Goal: Task Accomplishment & Management: Use online tool/utility

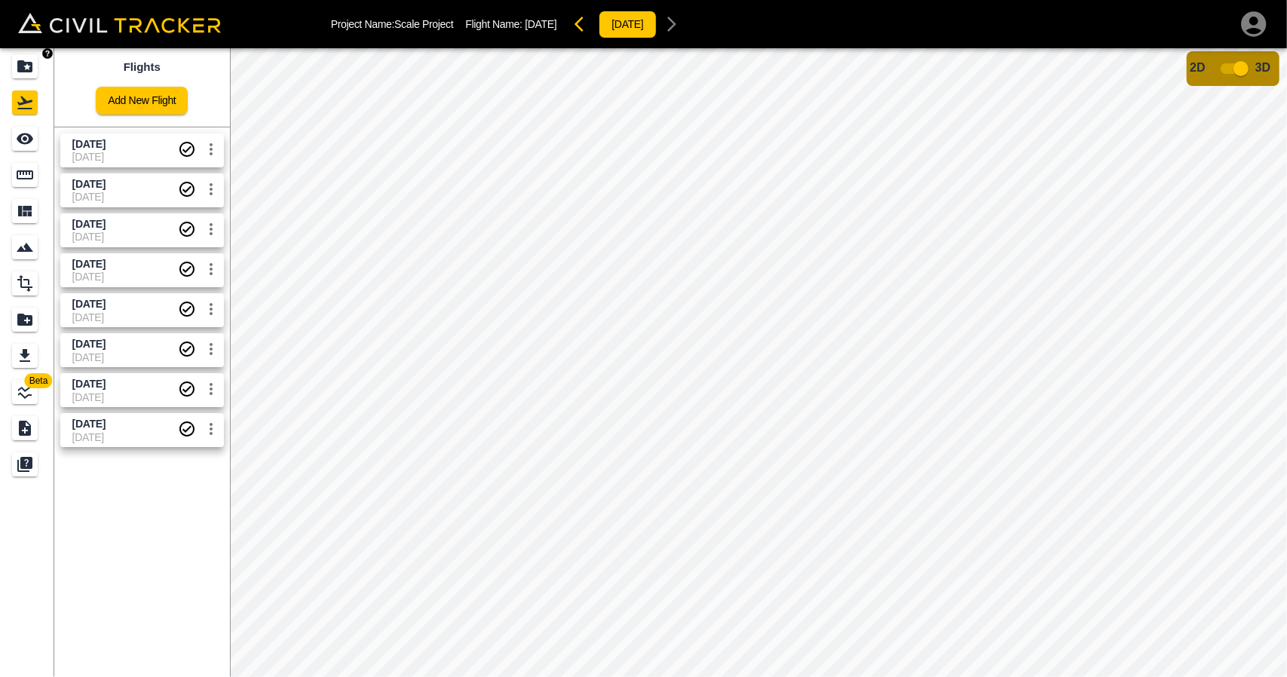
click at [29, 64] on icon "Projects" at bounding box center [24, 66] width 15 height 12
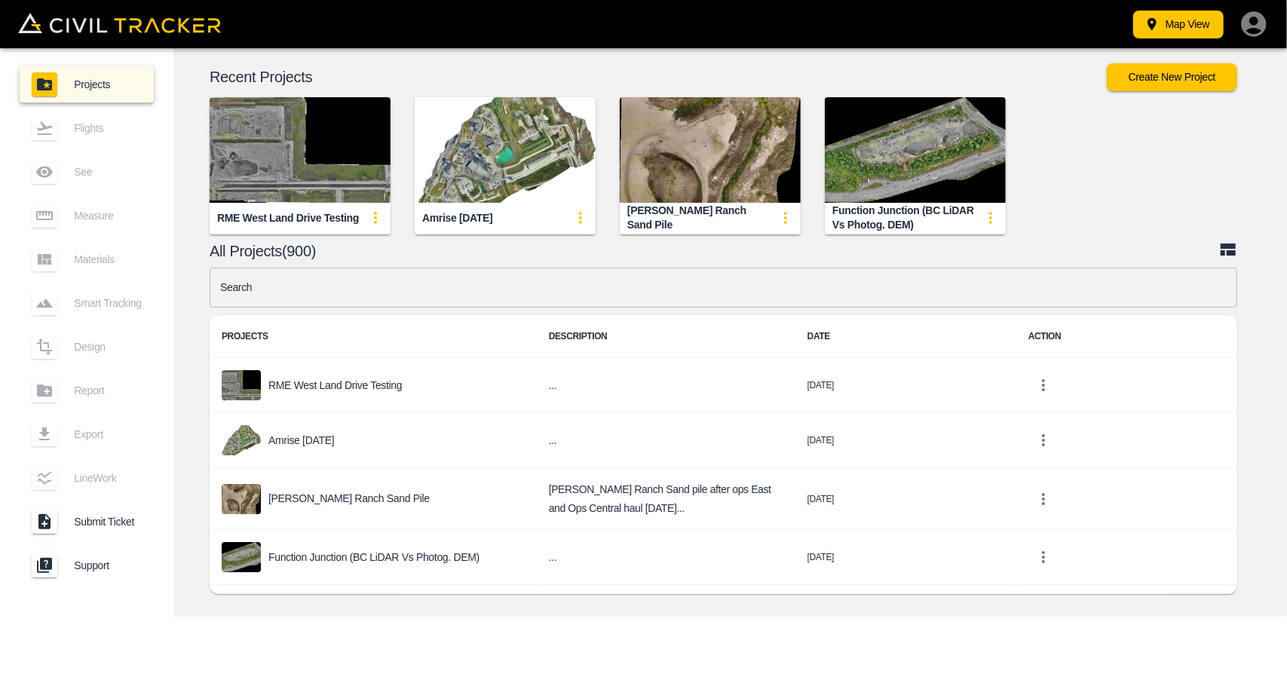
click at [342, 153] on img "button" at bounding box center [300, 150] width 181 height 106
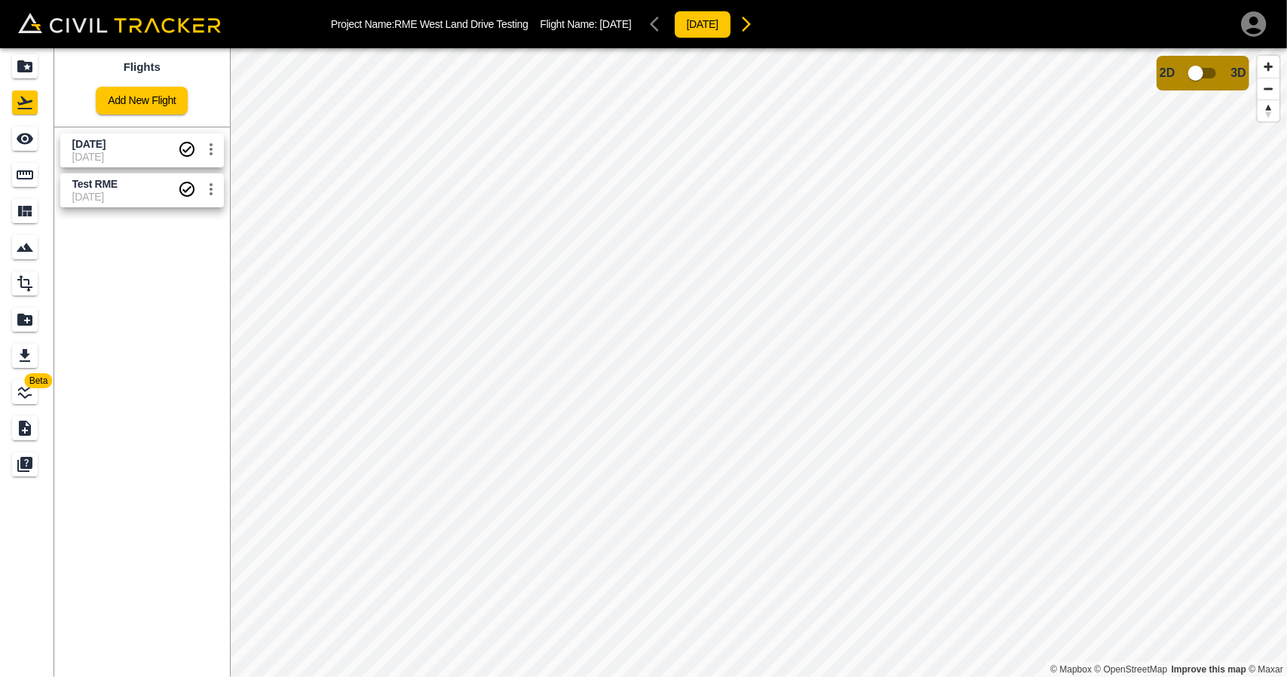
click at [106, 155] on span "[DATE]" at bounding box center [125, 157] width 106 height 12
click at [21, 150] on div "See" at bounding box center [25, 139] width 26 height 24
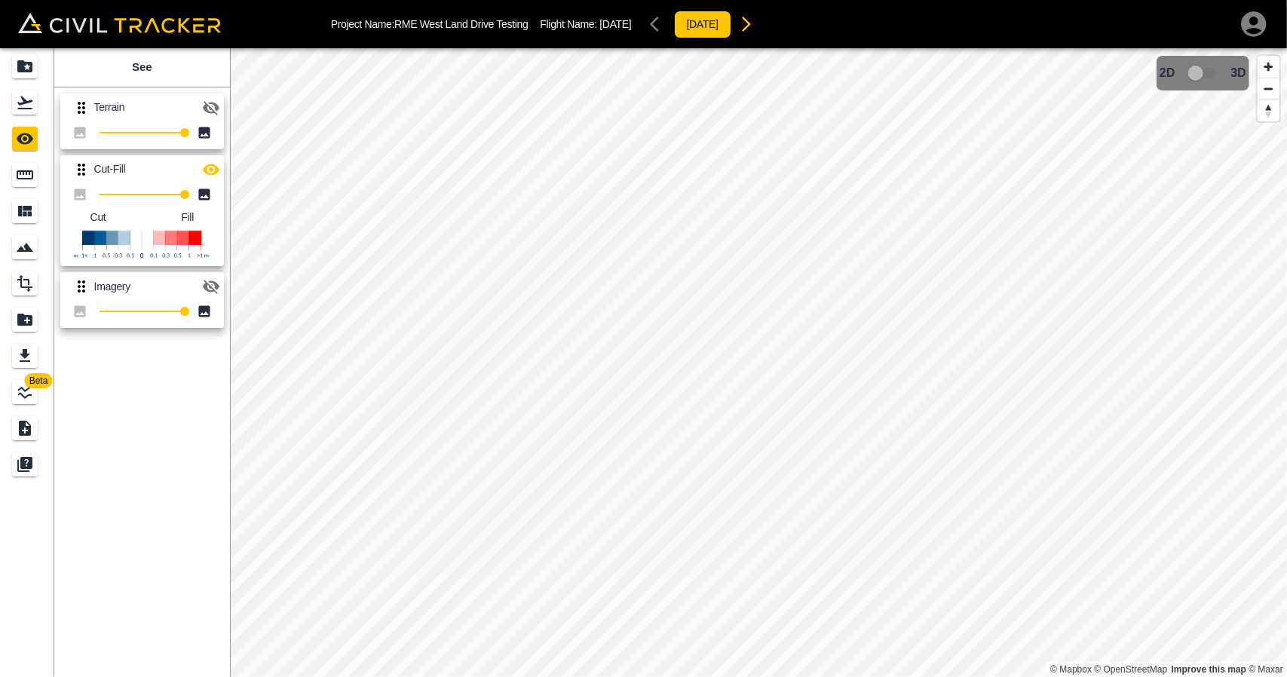
click at [221, 111] on button "button" at bounding box center [211, 108] width 30 height 30
click at [20, 176] on icon "Measure" at bounding box center [25, 175] width 18 height 18
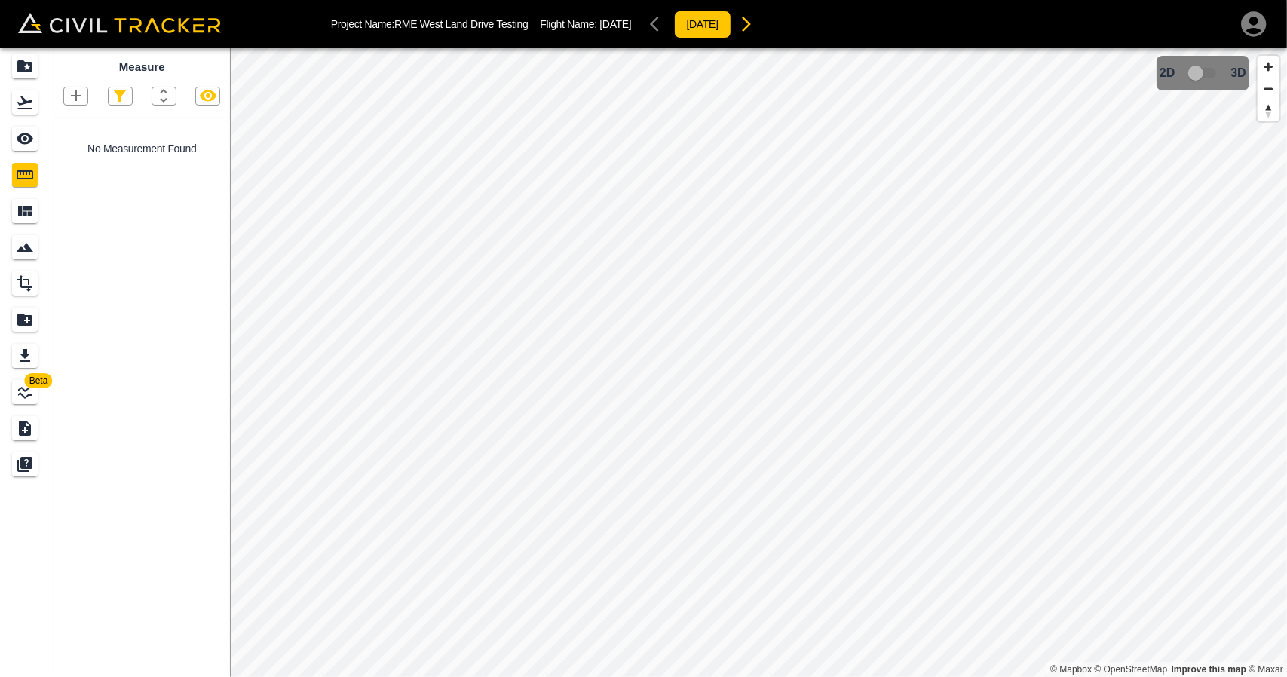
click at [72, 100] on icon "button" at bounding box center [76, 96] width 18 height 18
click at [74, 143] on p "Polyline" at bounding box center [71, 146] width 35 height 12
click at [75, 97] on icon "button" at bounding box center [76, 95] width 11 height 11
drag, startPoint x: 69, startPoint y: 164, endPoint x: 587, endPoint y: 338, distance: 546.6
click at [69, 164] on p "Polygon" at bounding box center [72, 168] width 36 height 12
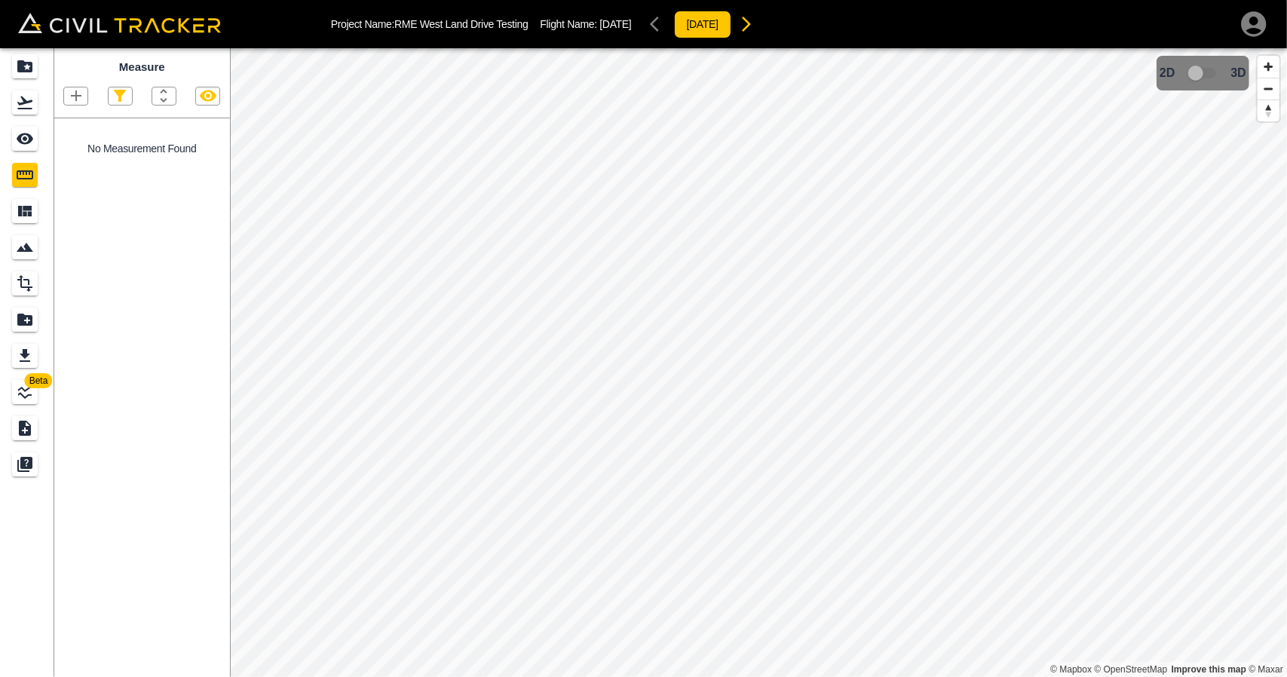
click at [66, 94] on button "button" at bounding box center [75, 95] width 23 height 17
click at [77, 167] on p "Polygon" at bounding box center [72, 168] width 36 height 12
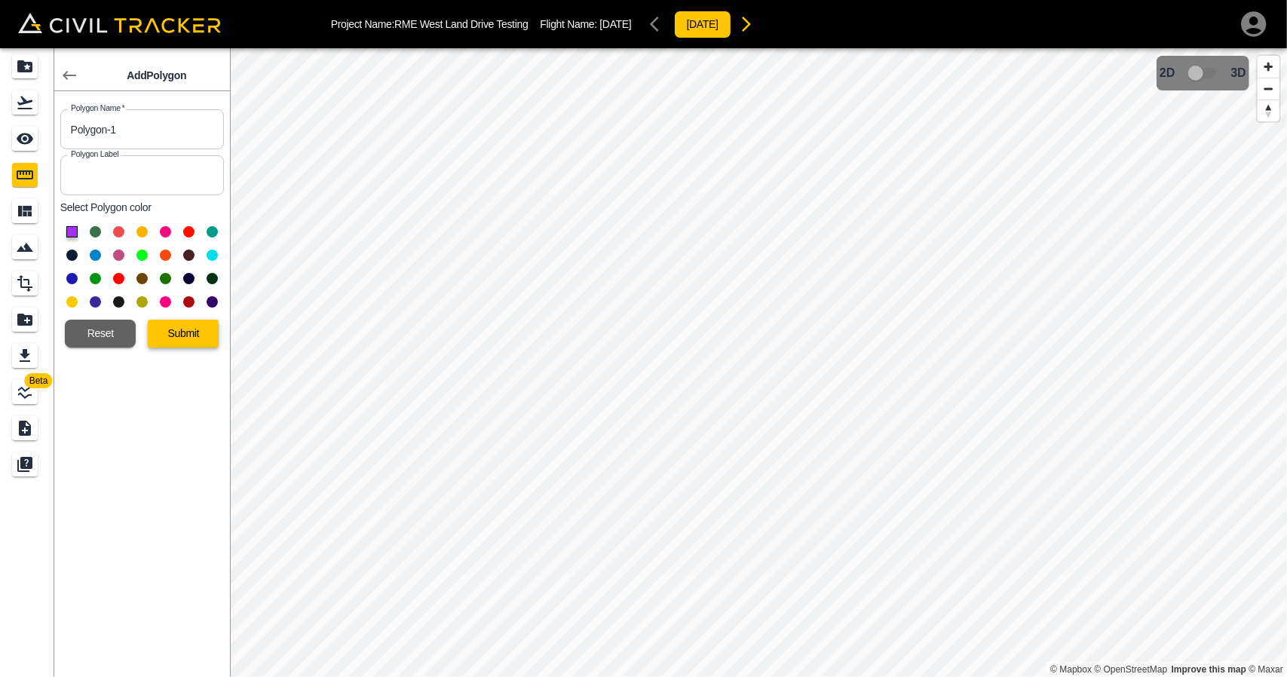
click at [181, 329] on button "Submit" at bounding box center [183, 334] width 71 height 28
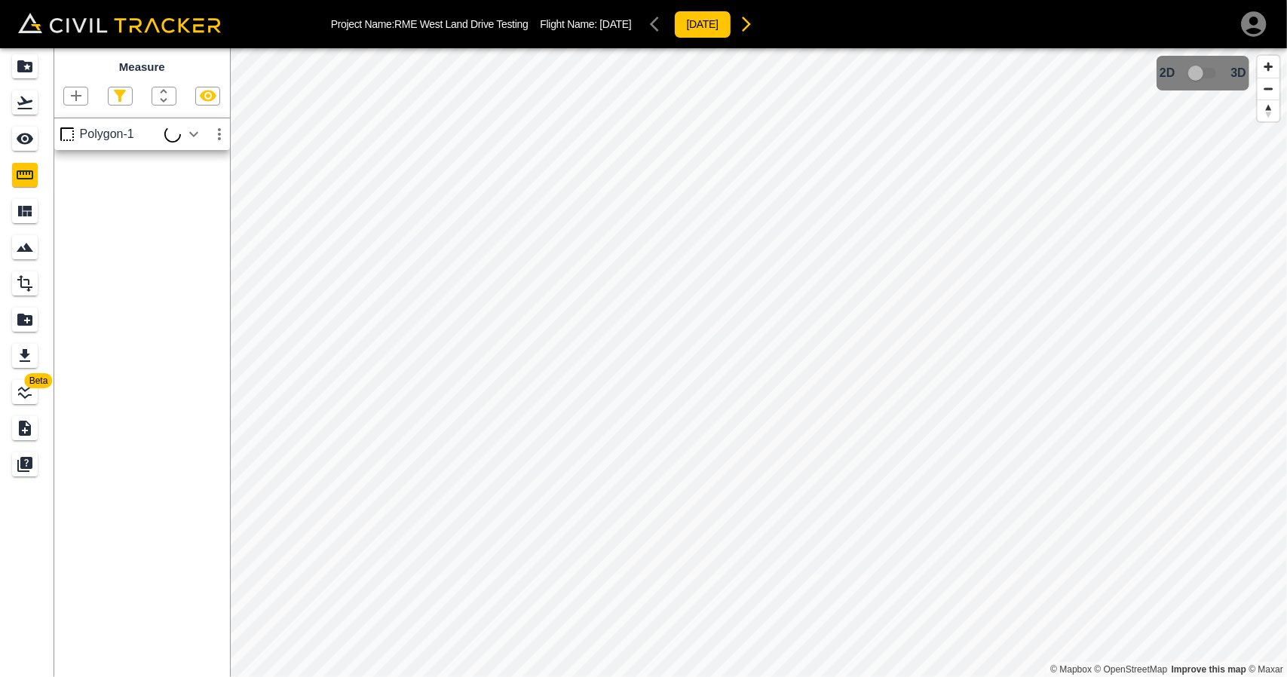
click at [83, 99] on icon "button" at bounding box center [76, 96] width 18 height 18
click at [75, 170] on p "Polygon" at bounding box center [72, 168] width 36 height 12
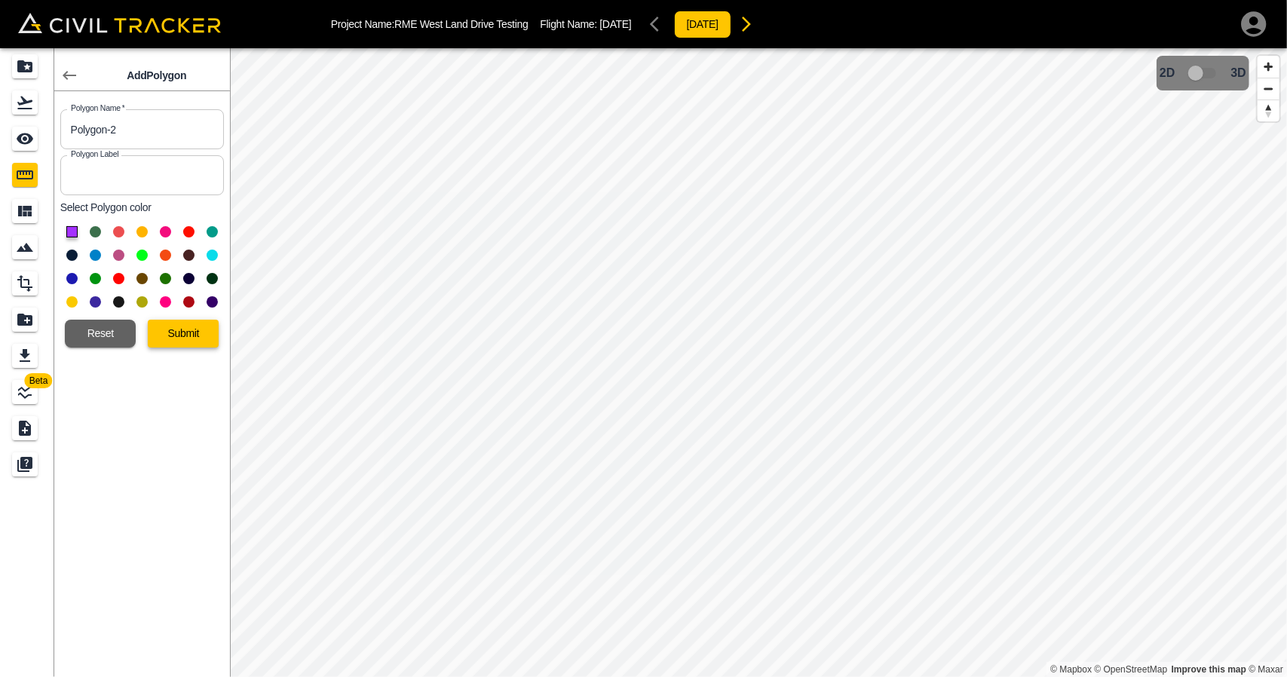
type input "Polygon-1"
click at [163, 340] on button "Submit" at bounding box center [183, 334] width 71 height 28
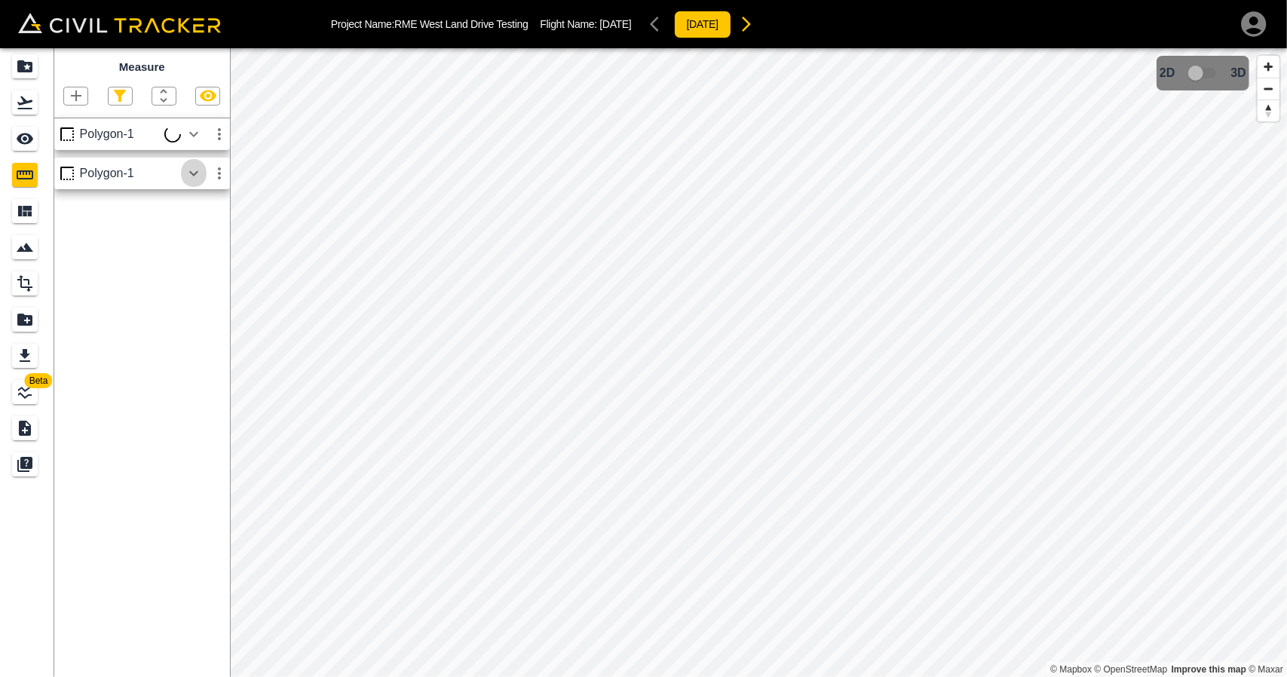
click at [187, 168] on icon "button" at bounding box center [194, 173] width 18 height 18
click at [187, 168] on div "Measure" at bounding box center [142, 362] width 176 height 629
click at [196, 139] on icon "button" at bounding box center [194, 134] width 18 height 18
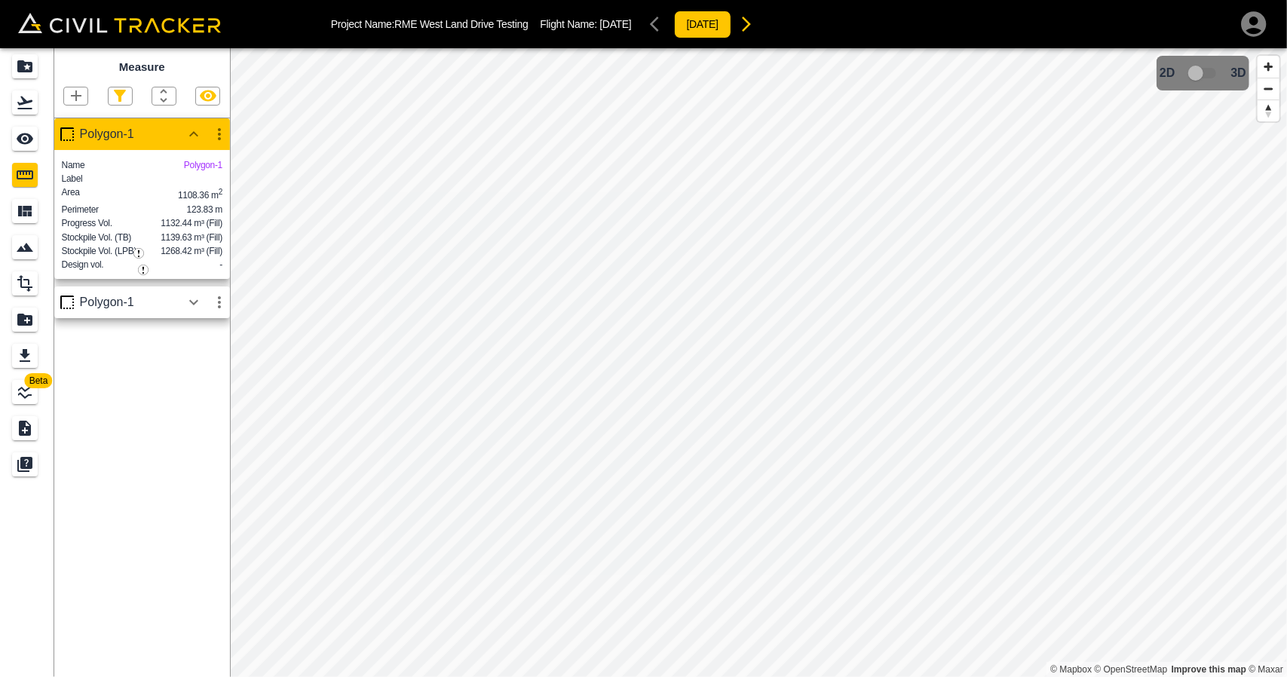
click at [196, 139] on icon "button" at bounding box center [194, 134] width 18 height 18
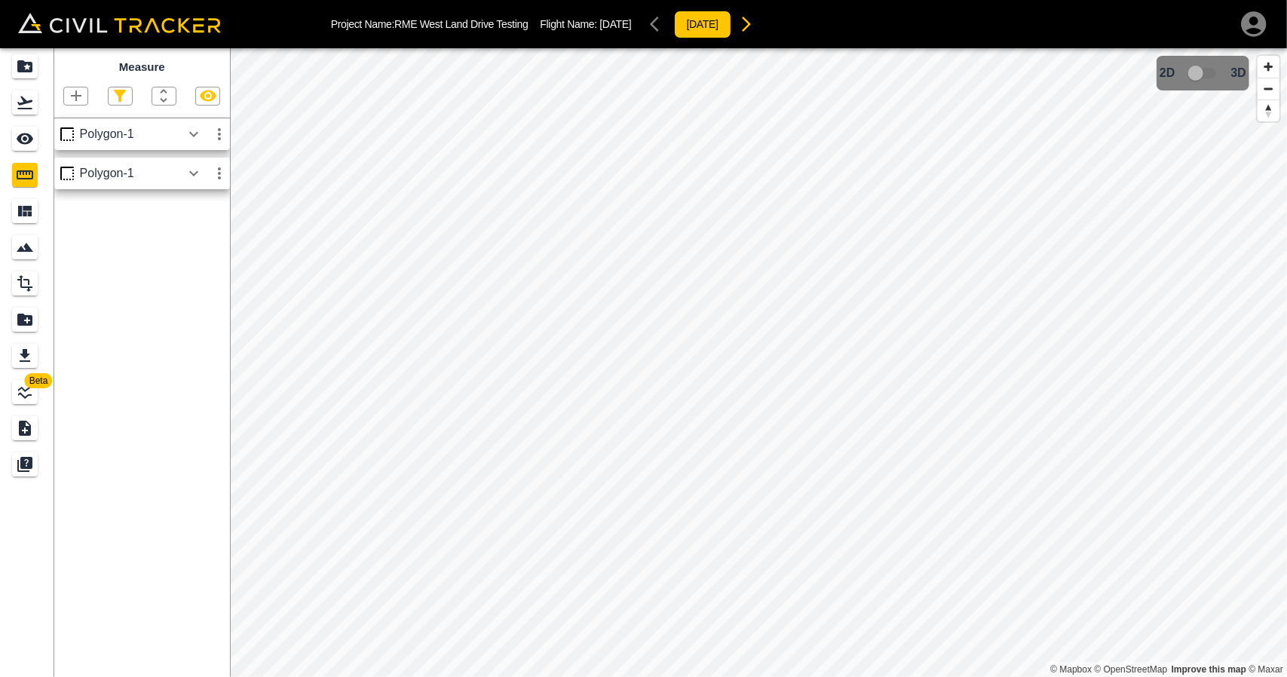
click at [201, 143] on icon "button" at bounding box center [194, 134] width 18 height 18
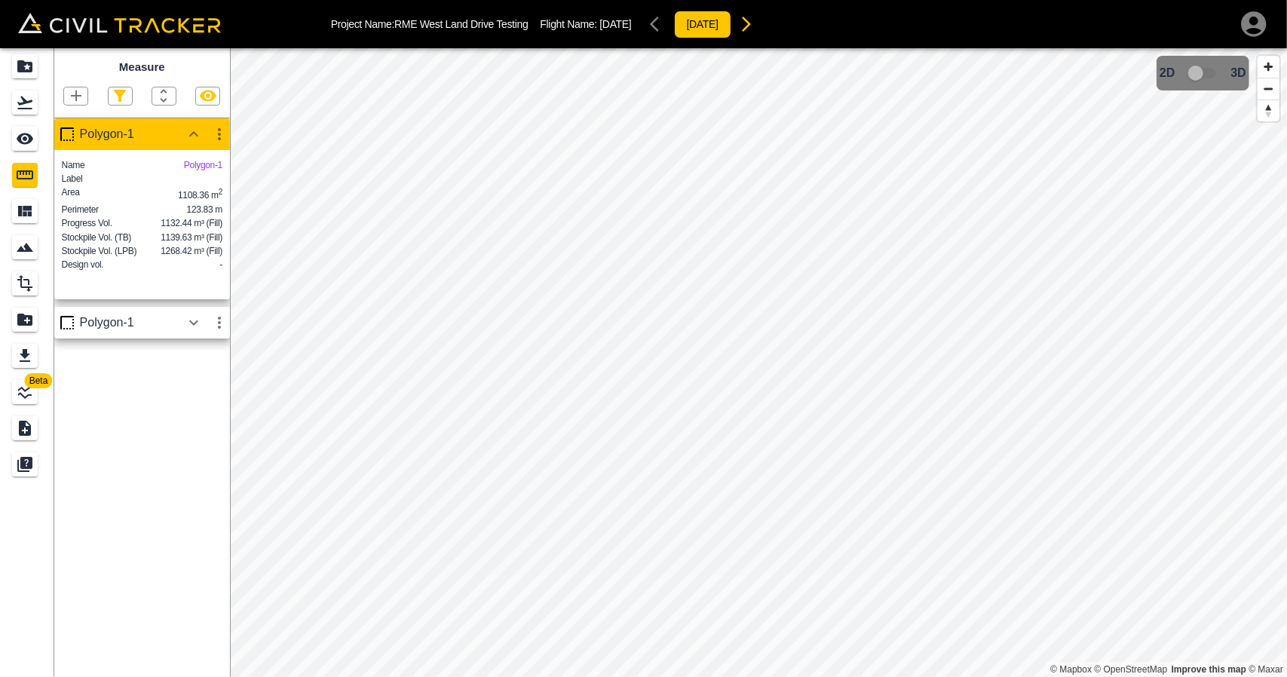
click at [221, 136] on icon "button" at bounding box center [219, 134] width 18 height 18
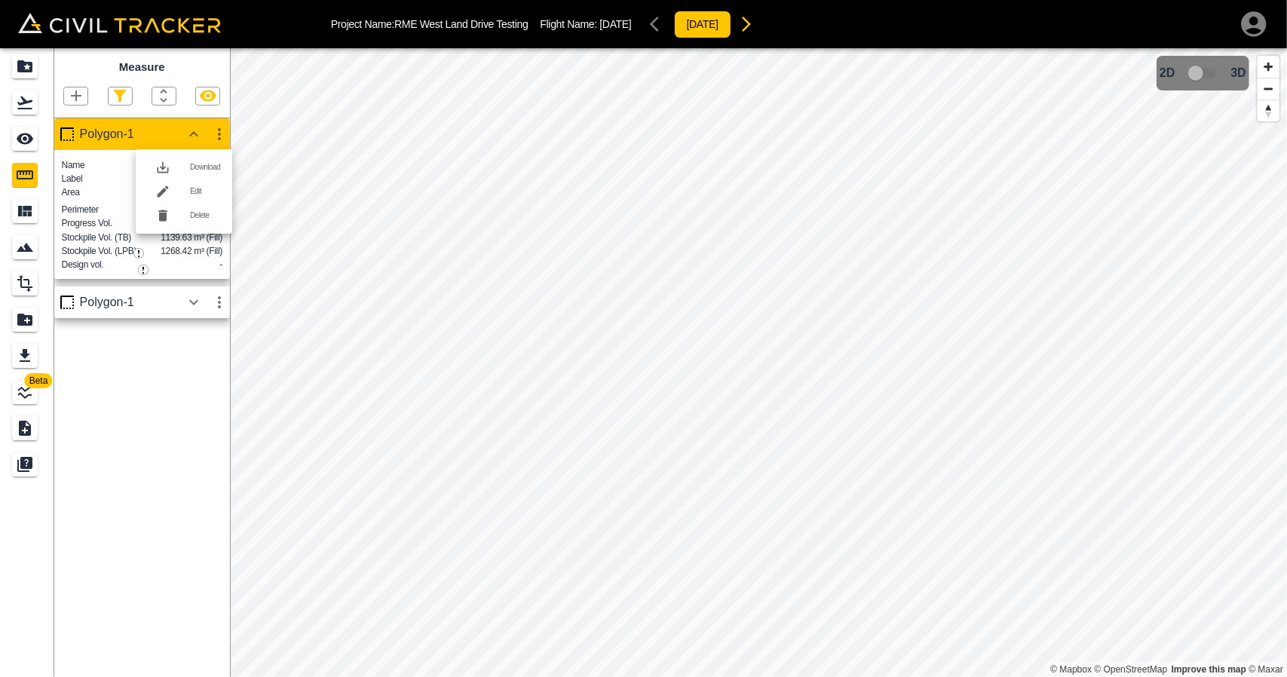
click at [181, 189] on div at bounding box center [169, 191] width 42 height 30
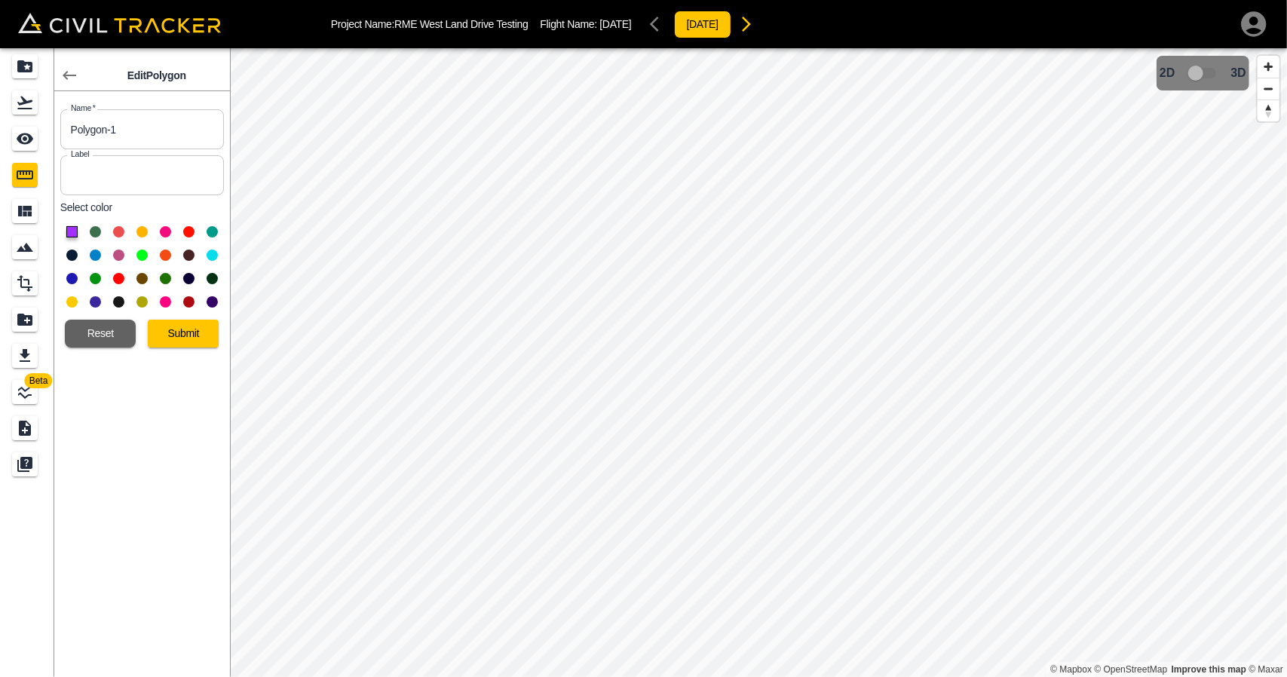
click at [209, 228] on button at bounding box center [212, 231] width 11 height 11
click at [194, 344] on button "Submit" at bounding box center [183, 334] width 71 height 28
